Goal: Task Accomplishment & Management: Manage account settings

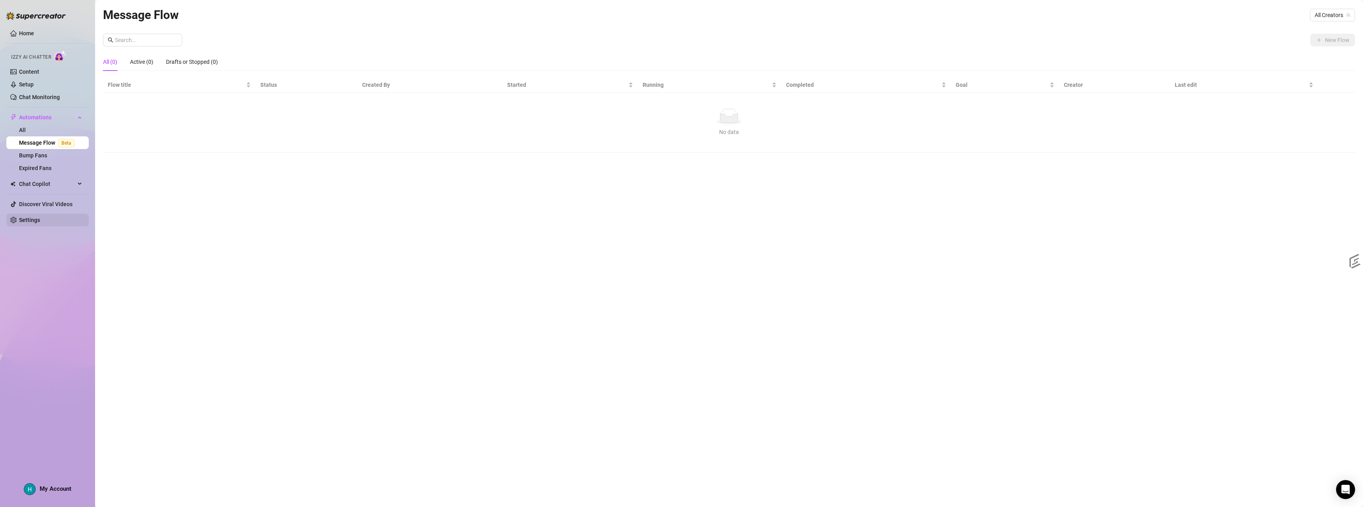
click at [26, 222] on link "Settings" at bounding box center [29, 220] width 21 height 6
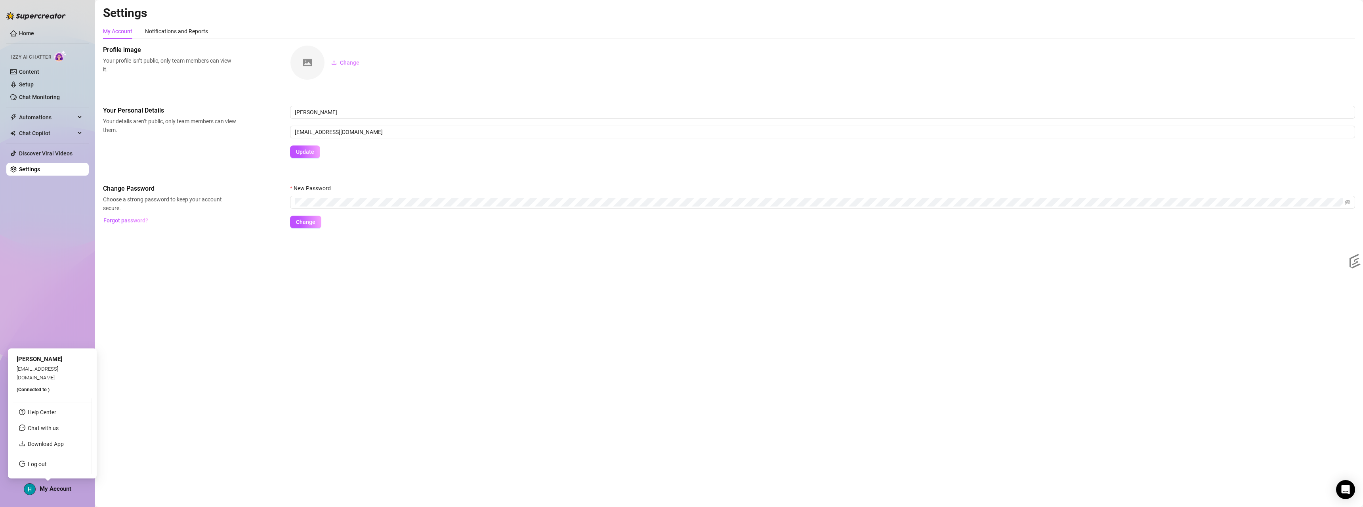
click at [47, 486] on span "My Account" at bounding box center [56, 488] width 32 height 7
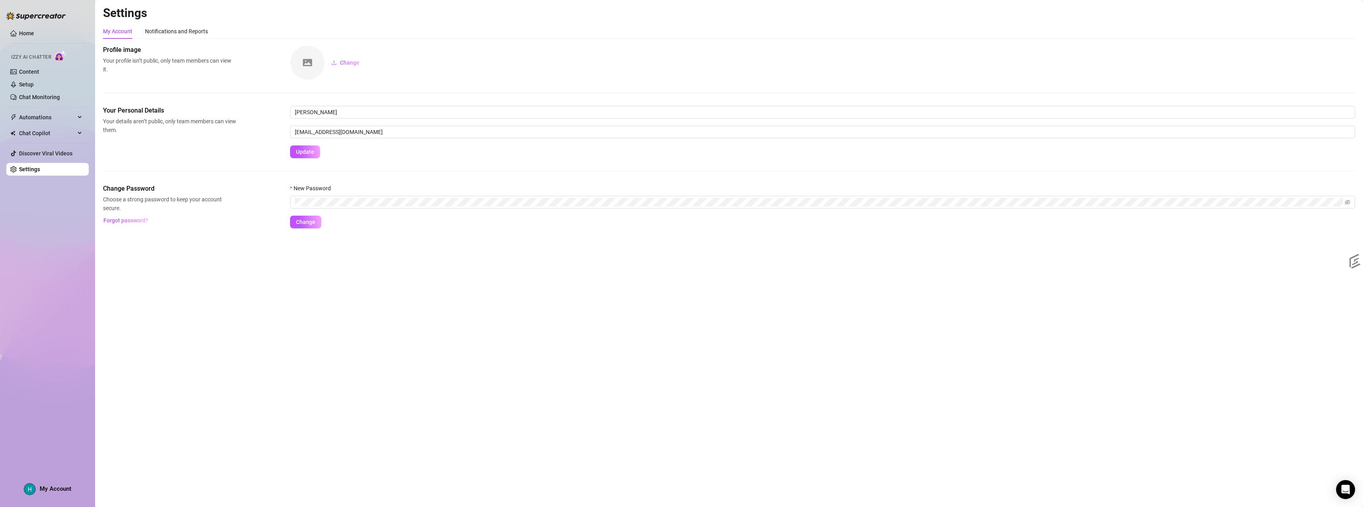
click at [31, 487] on img at bounding box center [29, 488] width 11 height 11
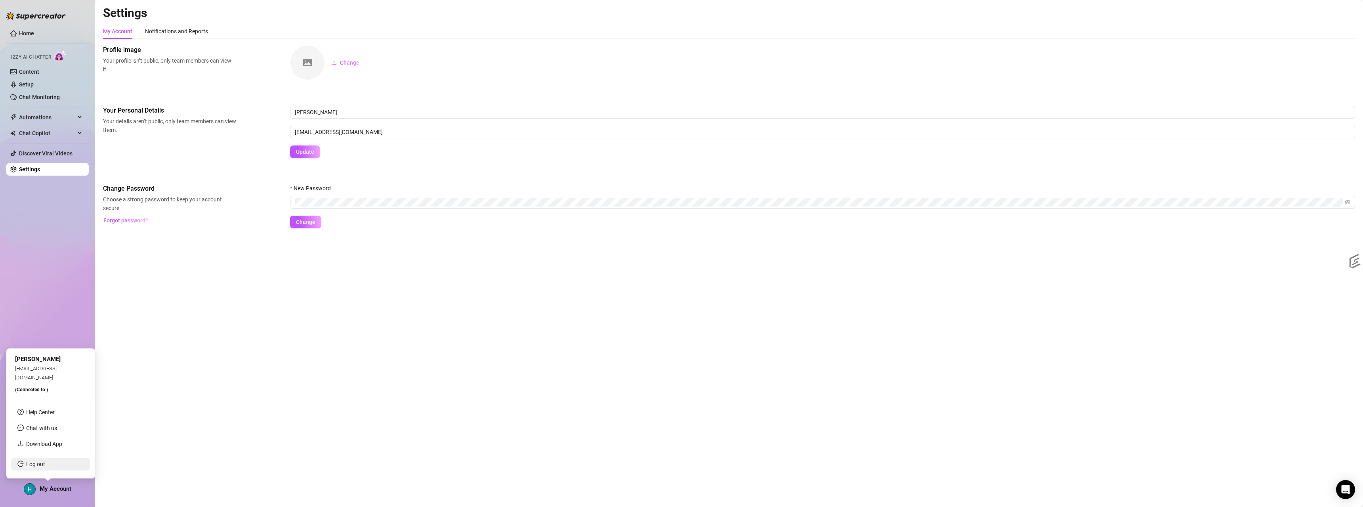
click at [32, 464] on link "Log out" at bounding box center [35, 464] width 19 height 6
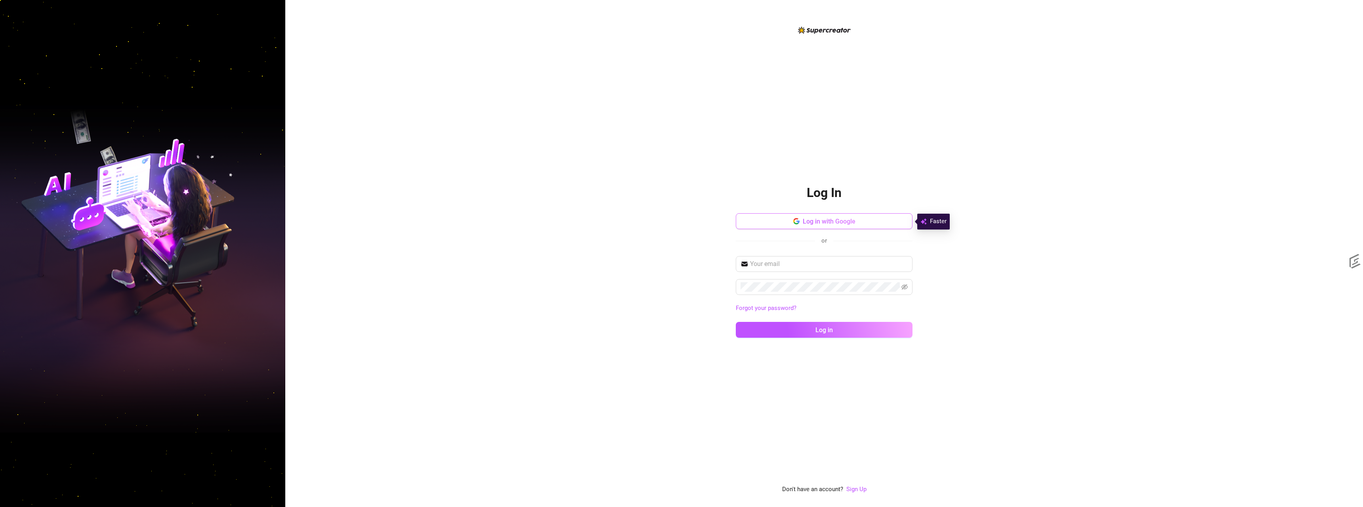
click at [853, 225] on button "Log in with Google" at bounding box center [824, 221] width 177 height 16
